Goal: Task Accomplishment & Management: Use online tool/utility

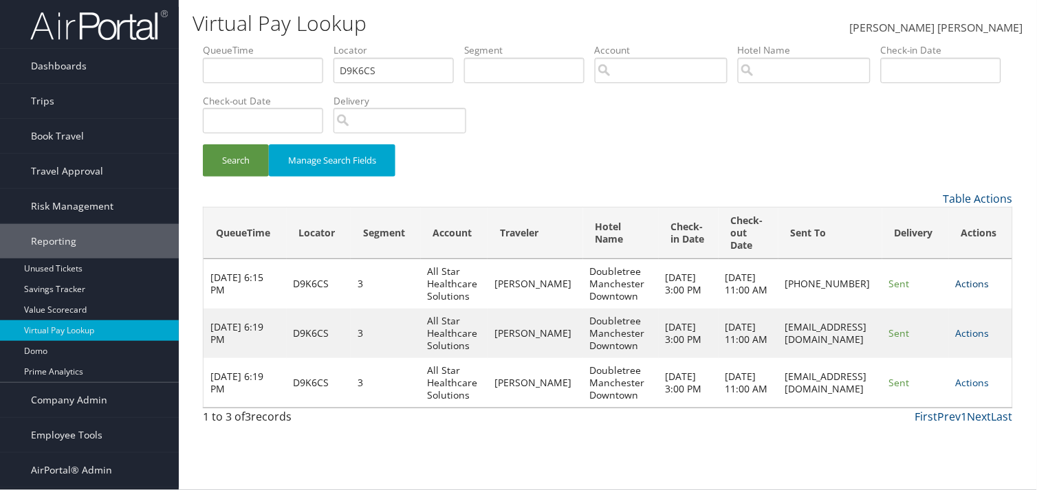
click at [975, 281] on link "Actions" at bounding box center [973, 283] width 34 height 13
click at [914, 306] on link "Resend" at bounding box center [937, 303] width 105 height 23
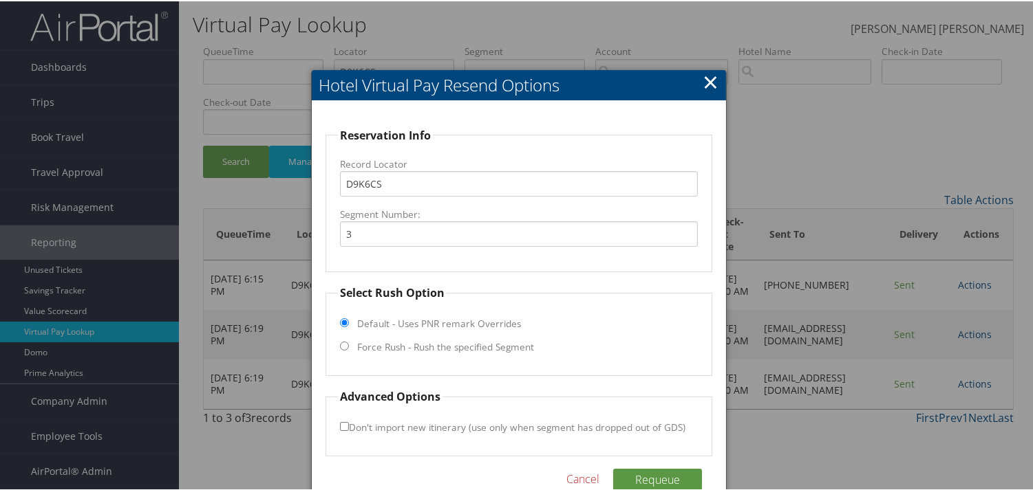
click at [340, 345] on input "Force Rush - Rush the specified Segment" at bounding box center [344, 345] width 9 height 9
radio input "true"
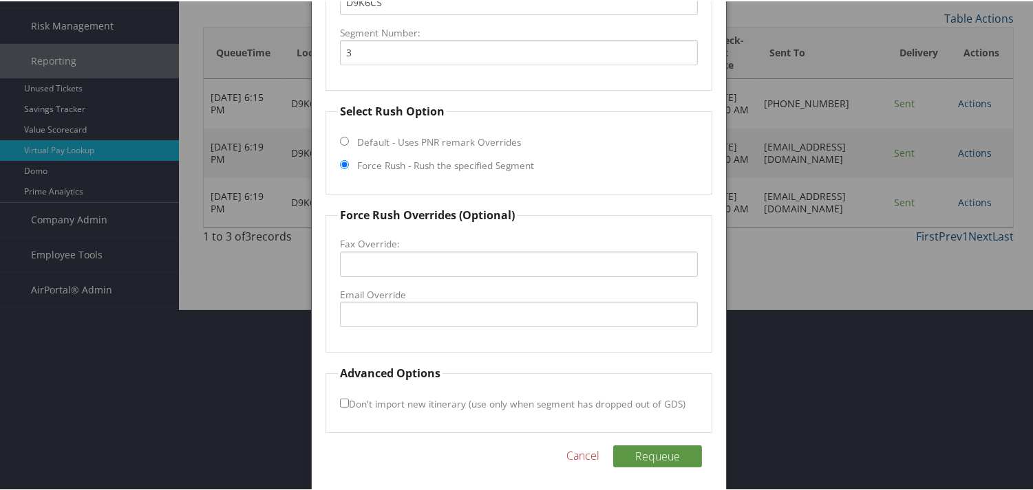
scroll to position [184, 0]
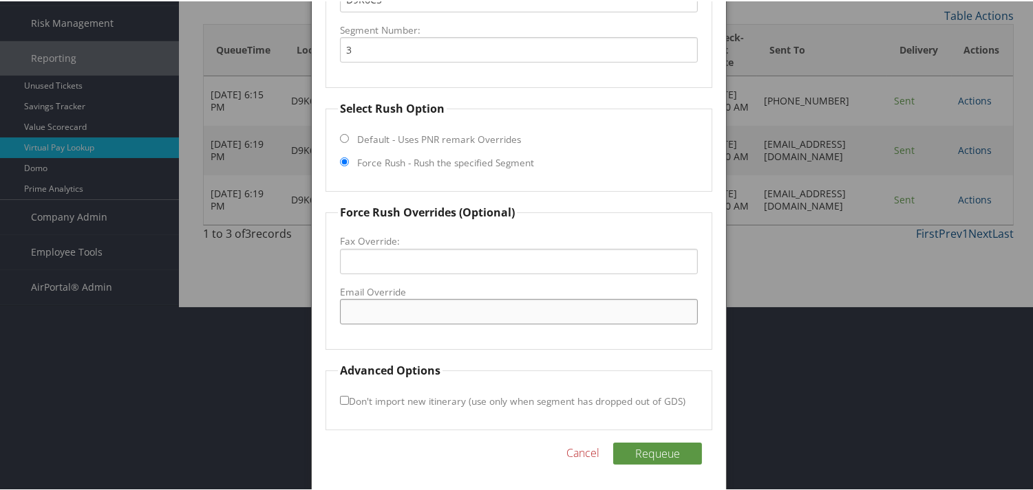
click at [402, 311] on input "Email Override" at bounding box center [518, 310] width 357 height 25
paste input "Mmemon@pyramidglobal.com"
type input "Mmemon@pyramidglobal.com"
click at [632, 448] on button "Requeue" at bounding box center [657, 453] width 89 height 22
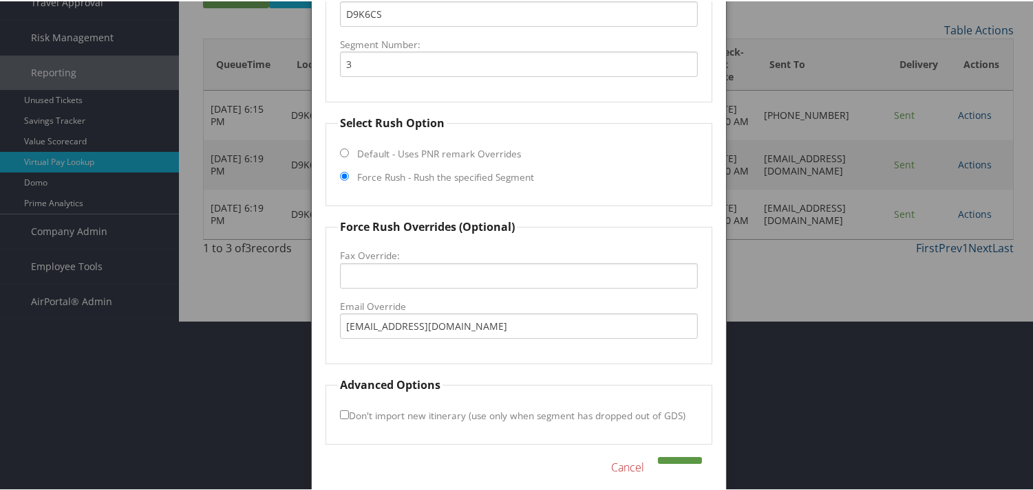
click at [621, 462] on link "Cancel" at bounding box center [627, 466] width 33 height 17
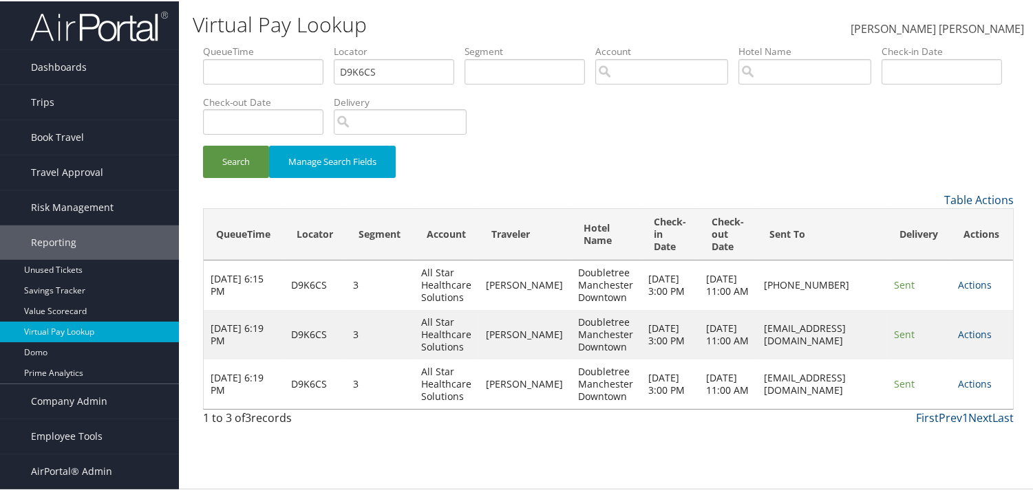
scroll to position [0, 0]
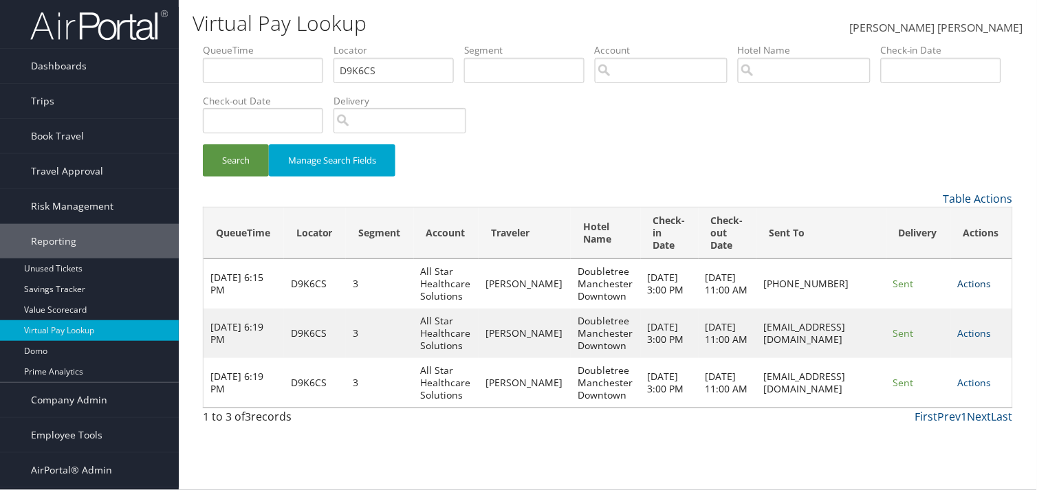
click at [965, 279] on link "Actions" at bounding box center [975, 283] width 34 height 13
click at [910, 346] on link "Delivery Information" at bounding box center [937, 350] width 105 height 23
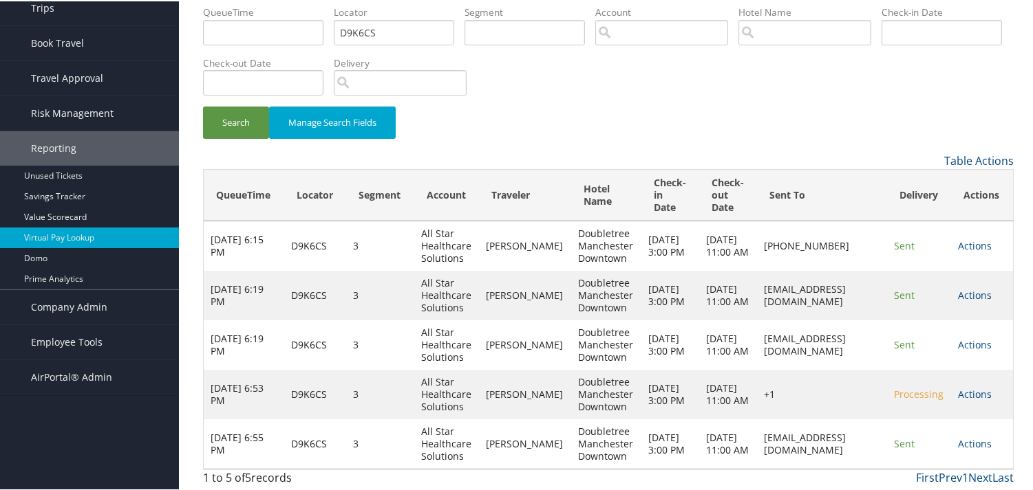
scroll to position [95, 0]
click at [960, 242] on link "Actions" at bounding box center [975, 243] width 34 height 13
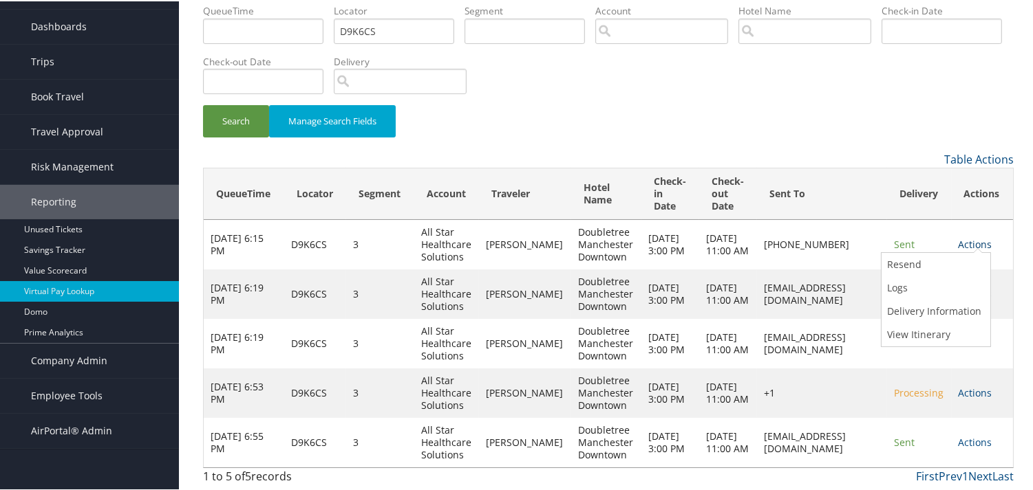
scroll to position [40, 0]
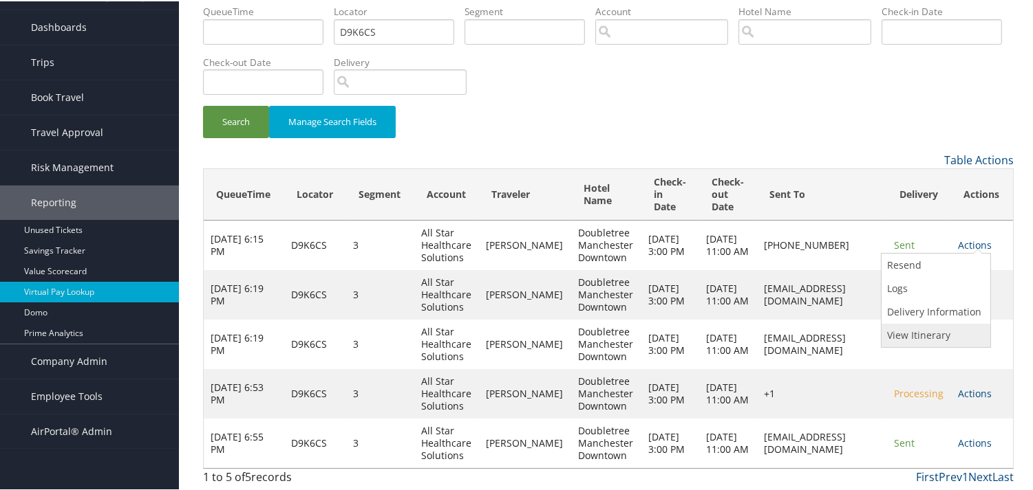
click at [912, 332] on link "View Itinerary" at bounding box center [933, 334] width 105 height 23
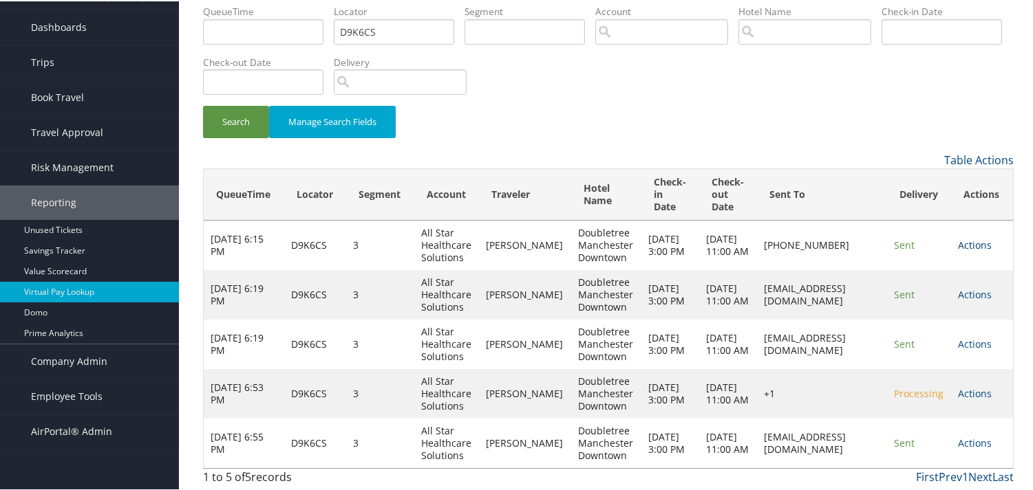
click at [967, 239] on link "Actions" at bounding box center [975, 243] width 34 height 13
click at [453, 108] on div "Search Manage Search Fields" at bounding box center [608, 128] width 831 height 46
click at [975, 341] on link "Actions" at bounding box center [975, 342] width 34 height 13
click at [972, 246] on link "Actions" at bounding box center [975, 243] width 34 height 13
click at [909, 270] on link "Resend" at bounding box center [933, 263] width 105 height 23
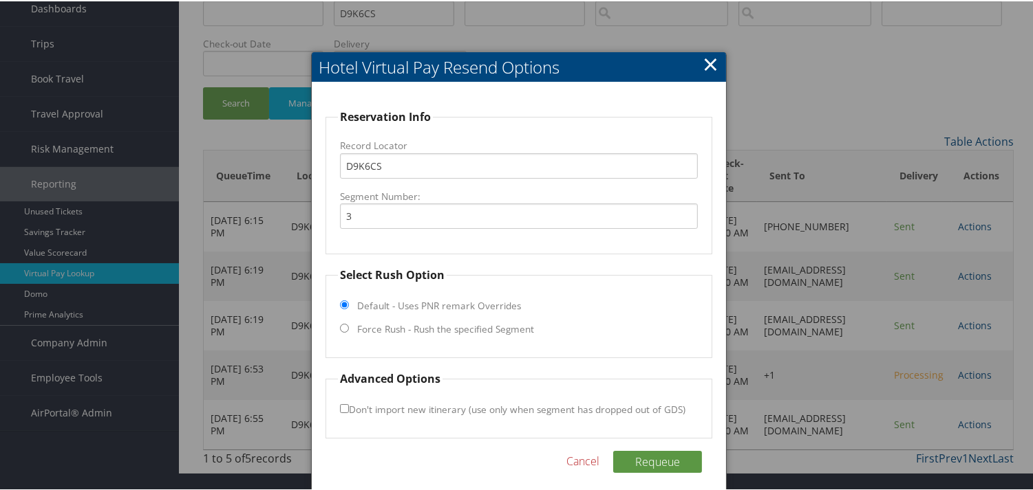
scroll to position [67, 0]
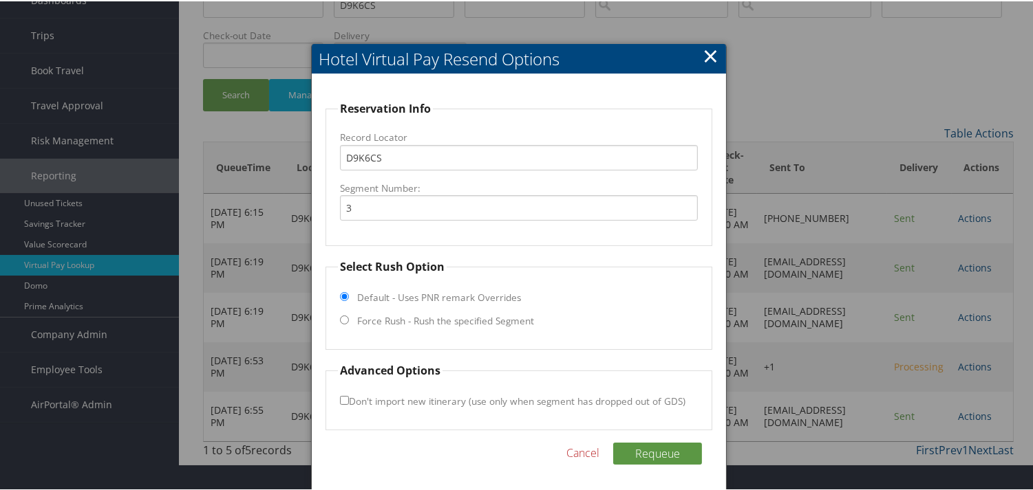
click at [341, 320] on input "Force Rush - Rush the specified Segment" at bounding box center [344, 318] width 9 height 9
radio input "true"
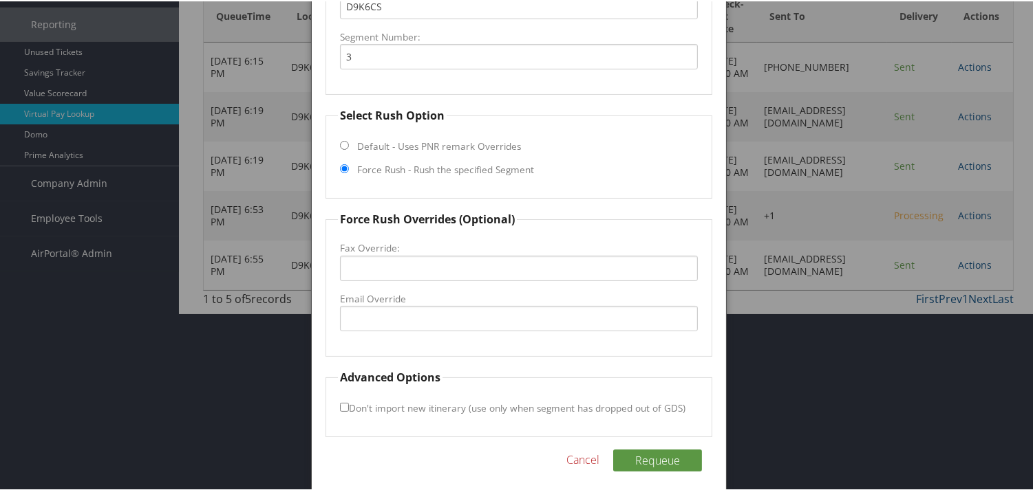
scroll to position [220, 0]
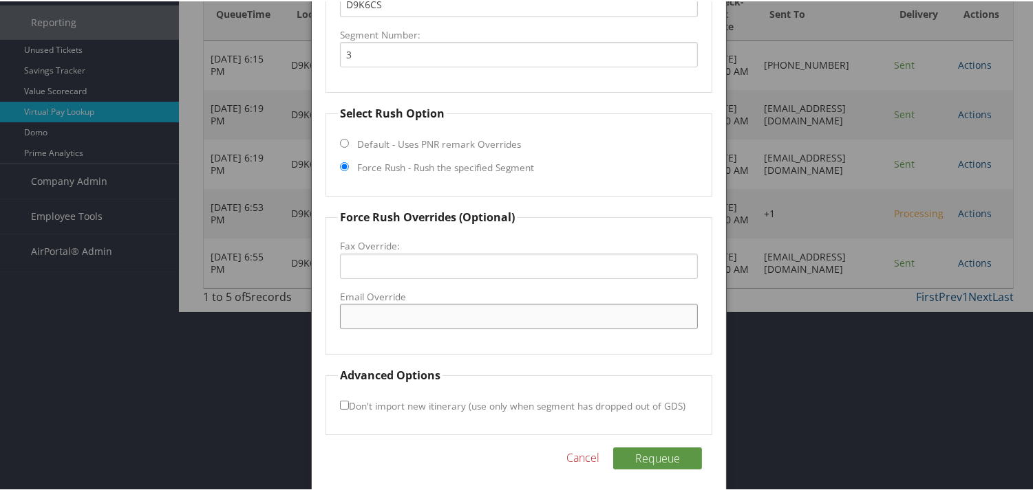
click at [385, 319] on input "Email Override" at bounding box center [518, 315] width 357 height 25
paste input "Jseguin@pyramidglobal.com"
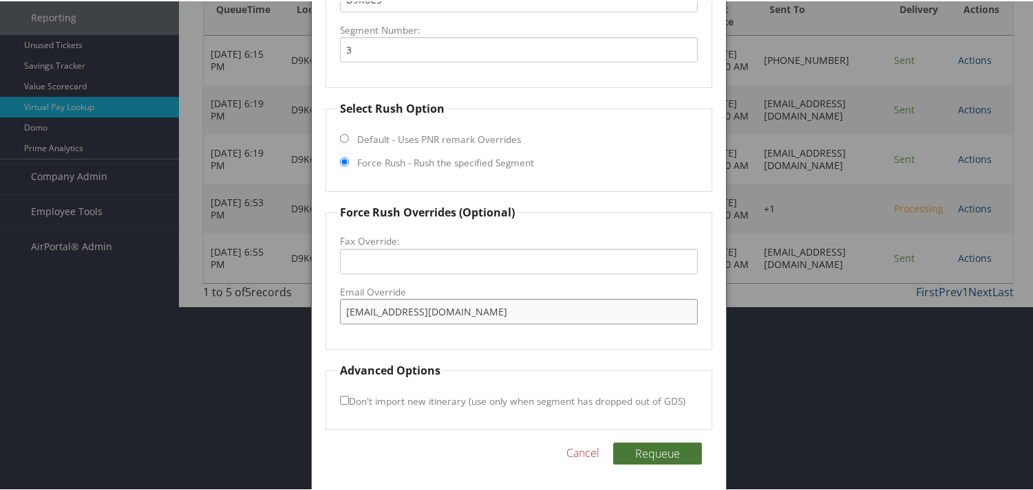
type input "Jseguin@pyramidglobal.com"
click at [634, 448] on button "Requeue" at bounding box center [657, 453] width 89 height 22
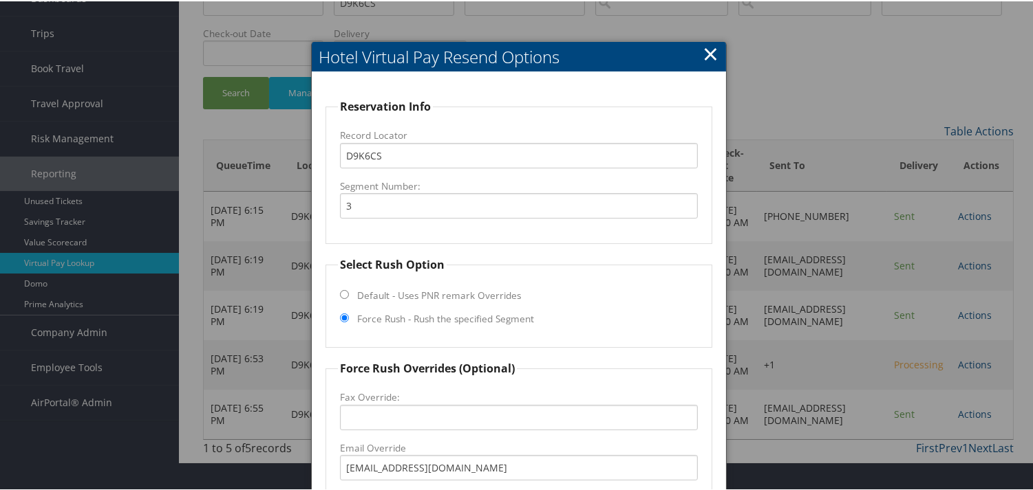
scroll to position [211, 0]
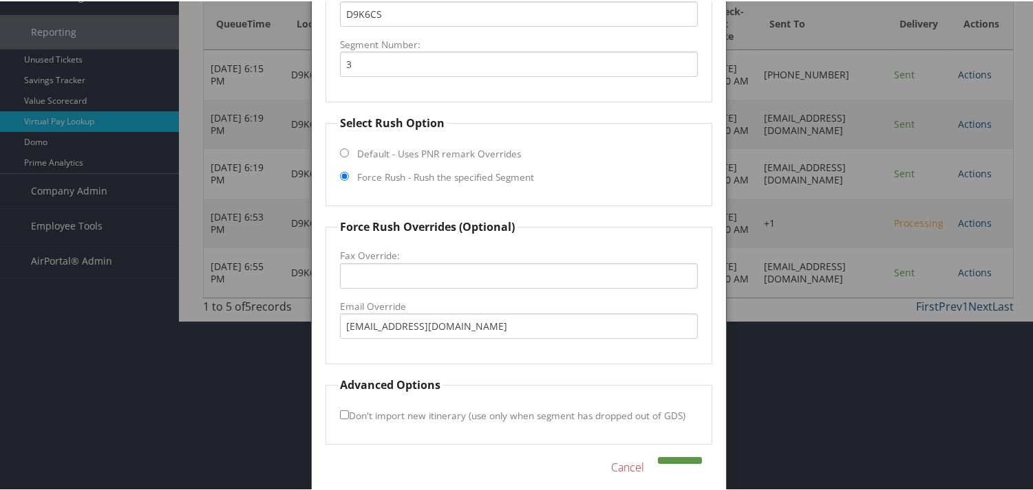
click at [628, 468] on link "Cancel" at bounding box center [627, 466] width 33 height 17
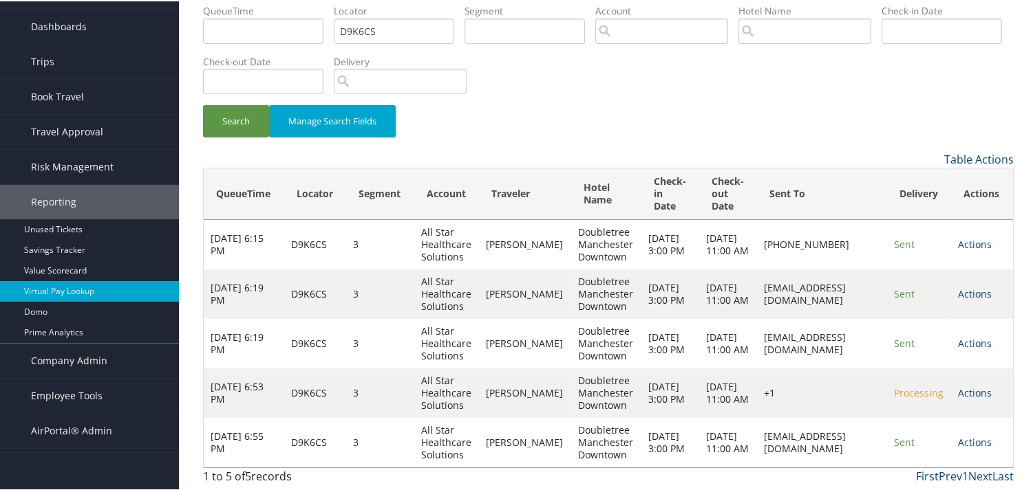
scroll to position [40, 0]
click at [970, 241] on link "Actions" at bounding box center [975, 243] width 34 height 13
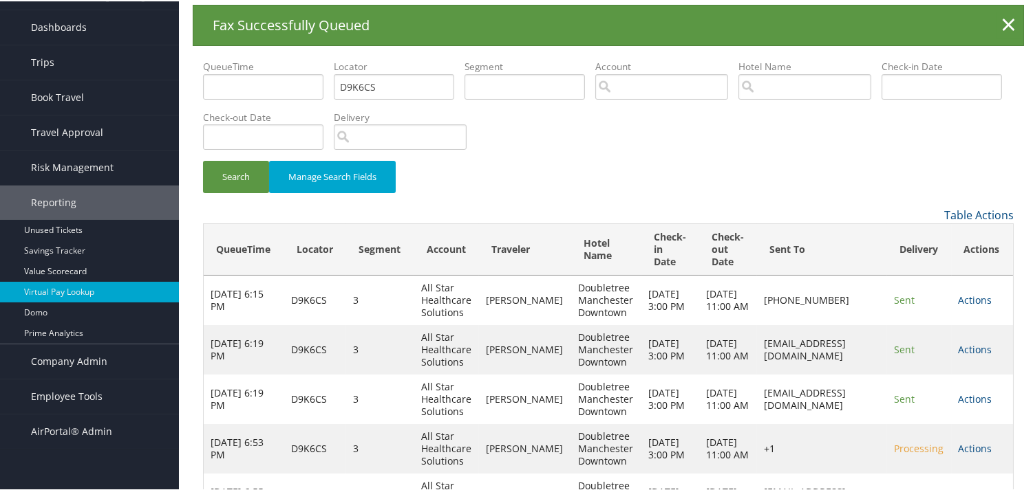
scroll to position [0, 0]
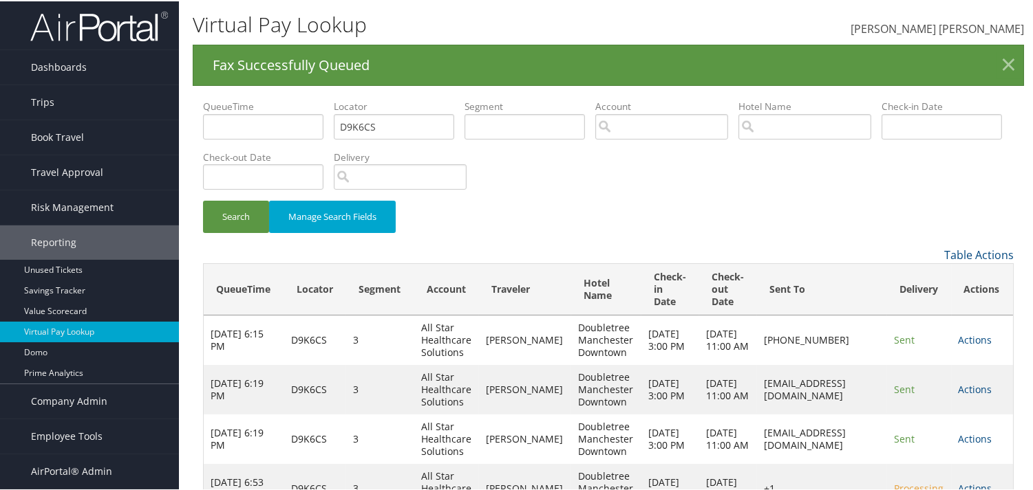
click at [1005, 63] on link "×" at bounding box center [1008, 64] width 24 height 28
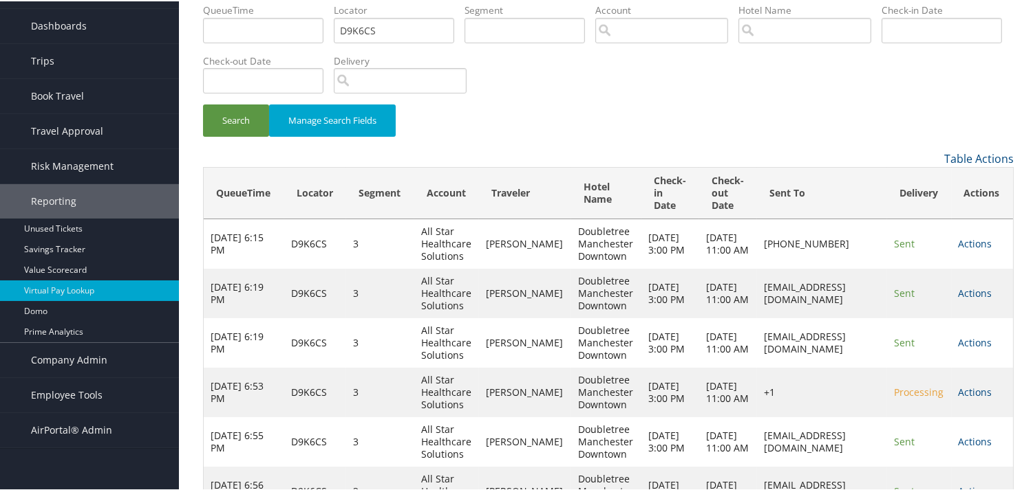
scroll to position [90, 0]
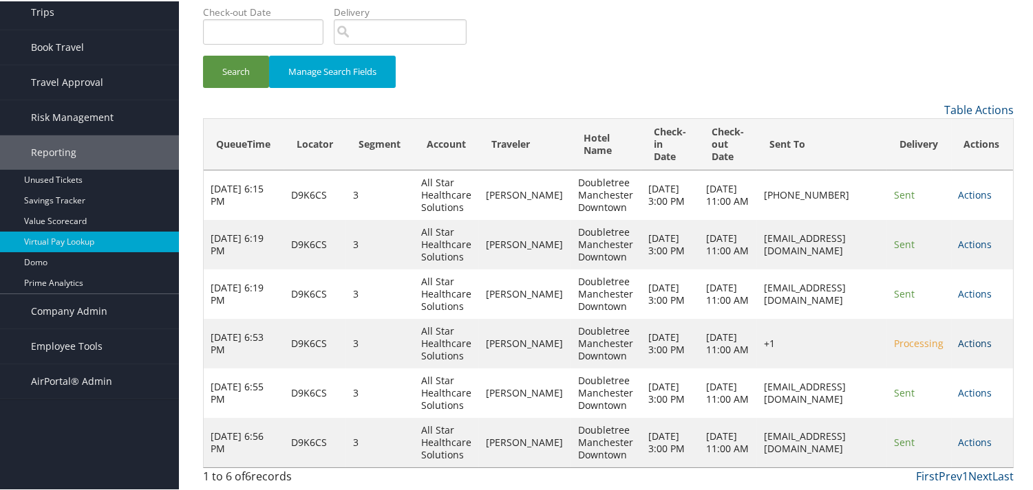
click at [959, 344] on link "Actions" at bounding box center [975, 342] width 34 height 13
click at [796, 66] on div "Search Manage Search Fields" at bounding box center [608, 77] width 831 height 46
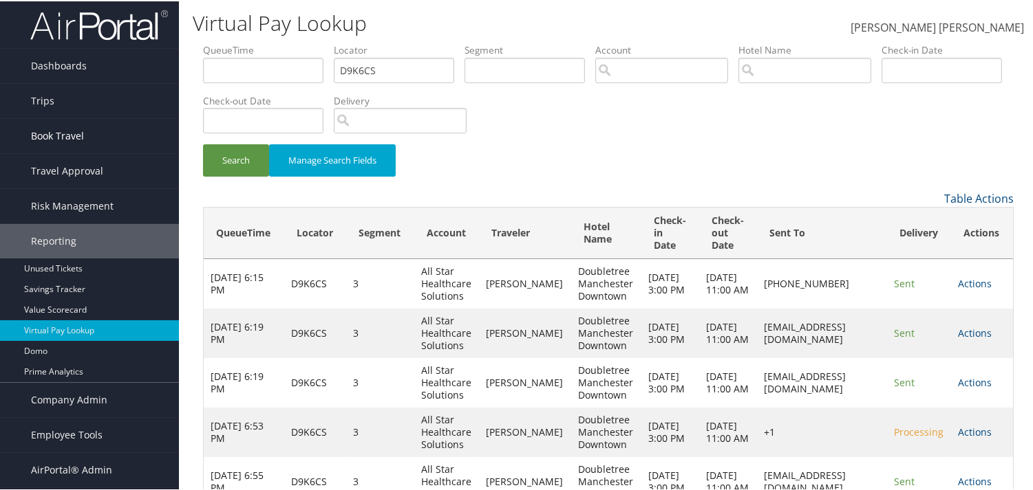
scroll to position [0, 0]
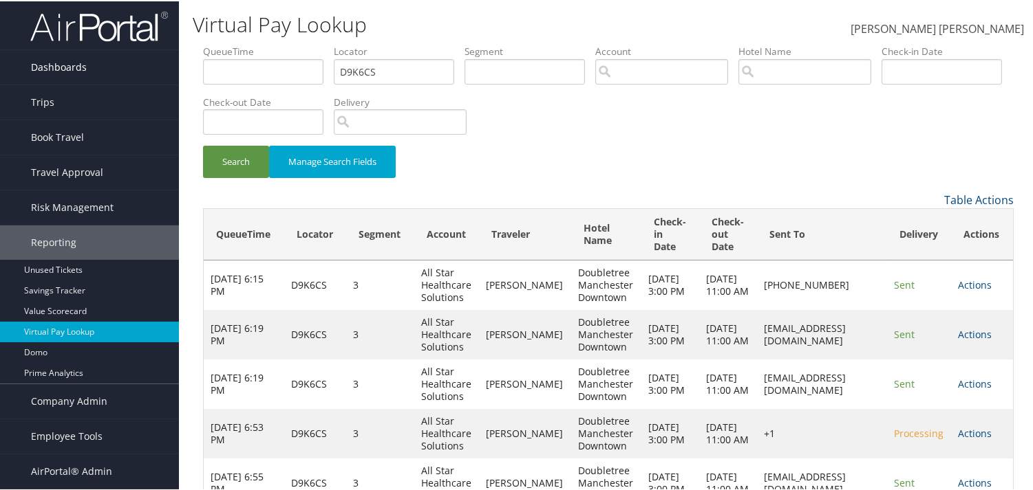
click at [76, 63] on span "Dashboards" at bounding box center [59, 66] width 56 height 34
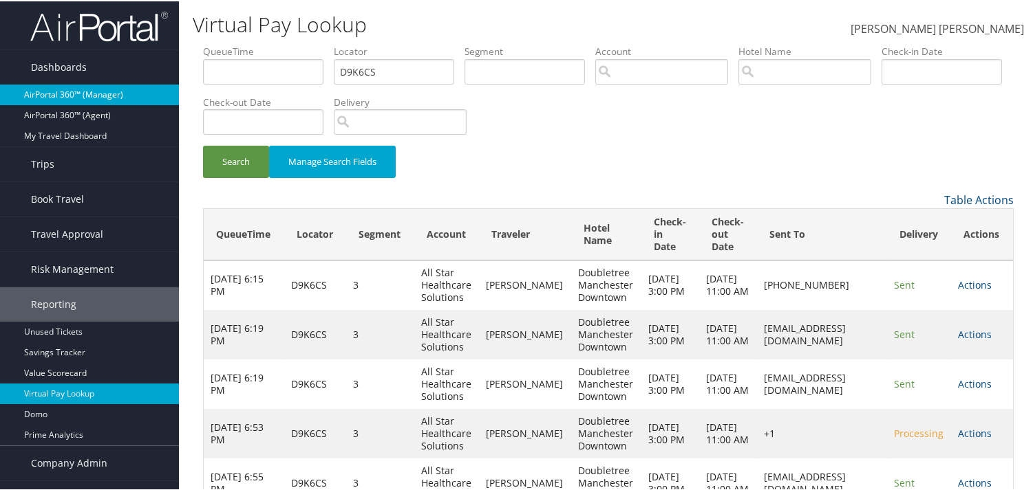
click at [85, 99] on link "AirPortal 360™ (Manager)" at bounding box center [89, 93] width 179 height 21
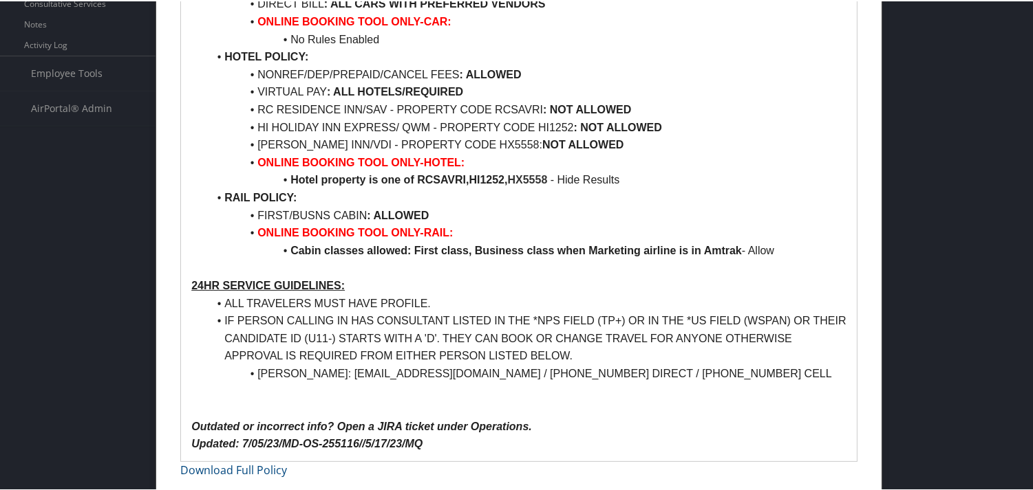
scroll to position [613, 0]
